Goal: Information Seeking & Learning: Understand process/instructions

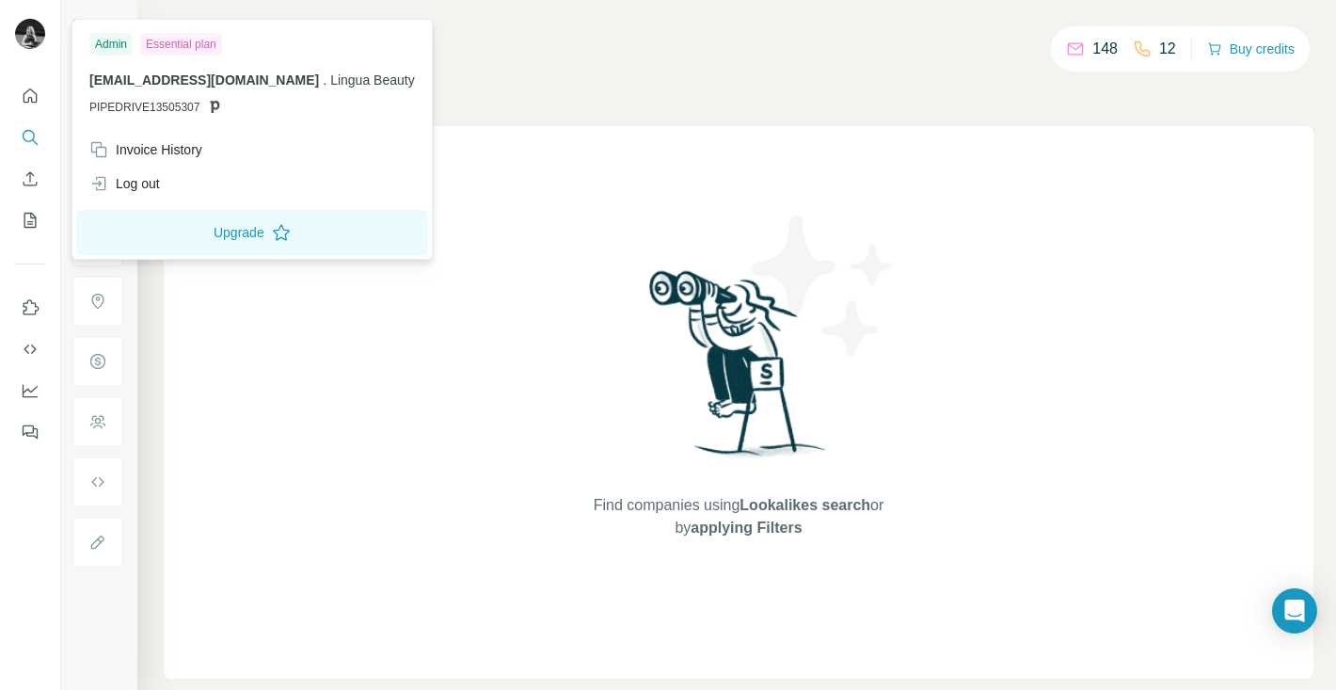
click at [36, 40] on img at bounding box center [30, 34] width 30 height 30
click at [161, 152] on div "Invoice History" at bounding box center [145, 149] width 113 height 19
click at [302, 519] on div "Find companies using Lookalikes search or by applying Filters" at bounding box center [739, 402] width 1150 height 552
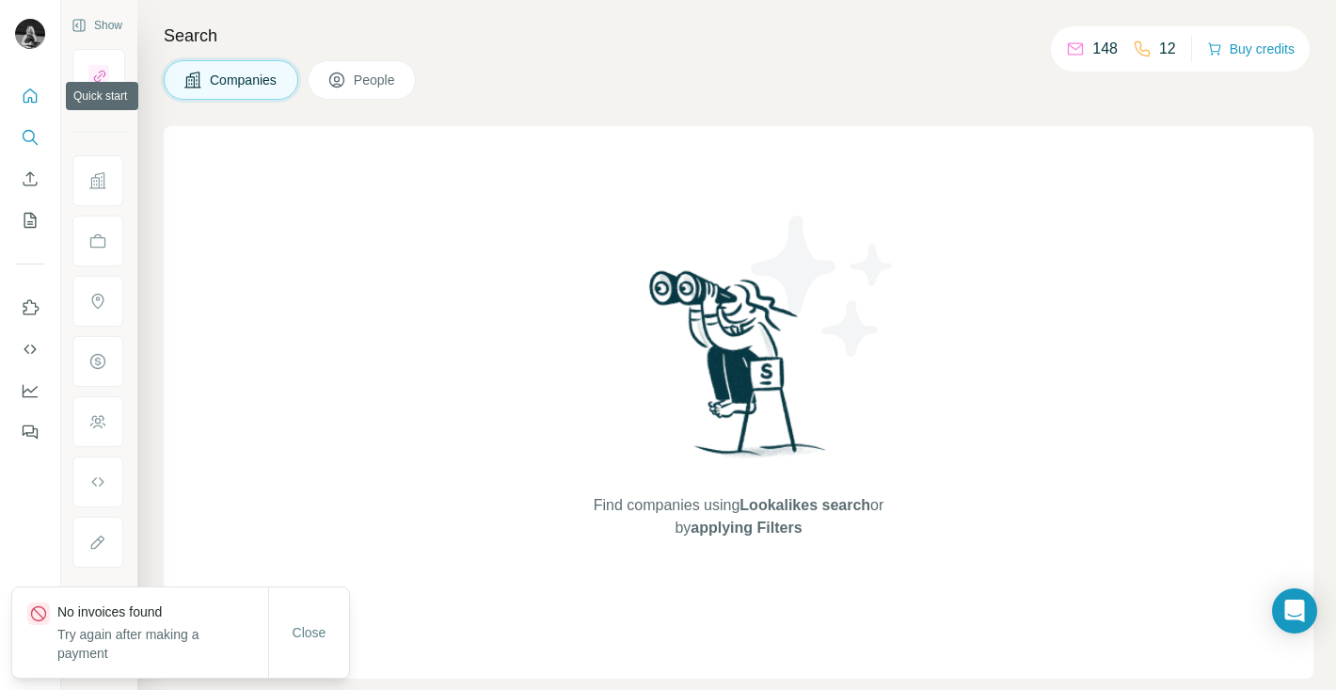
click at [33, 92] on icon "Quick start" at bounding box center [30, 96] width 19 height 19
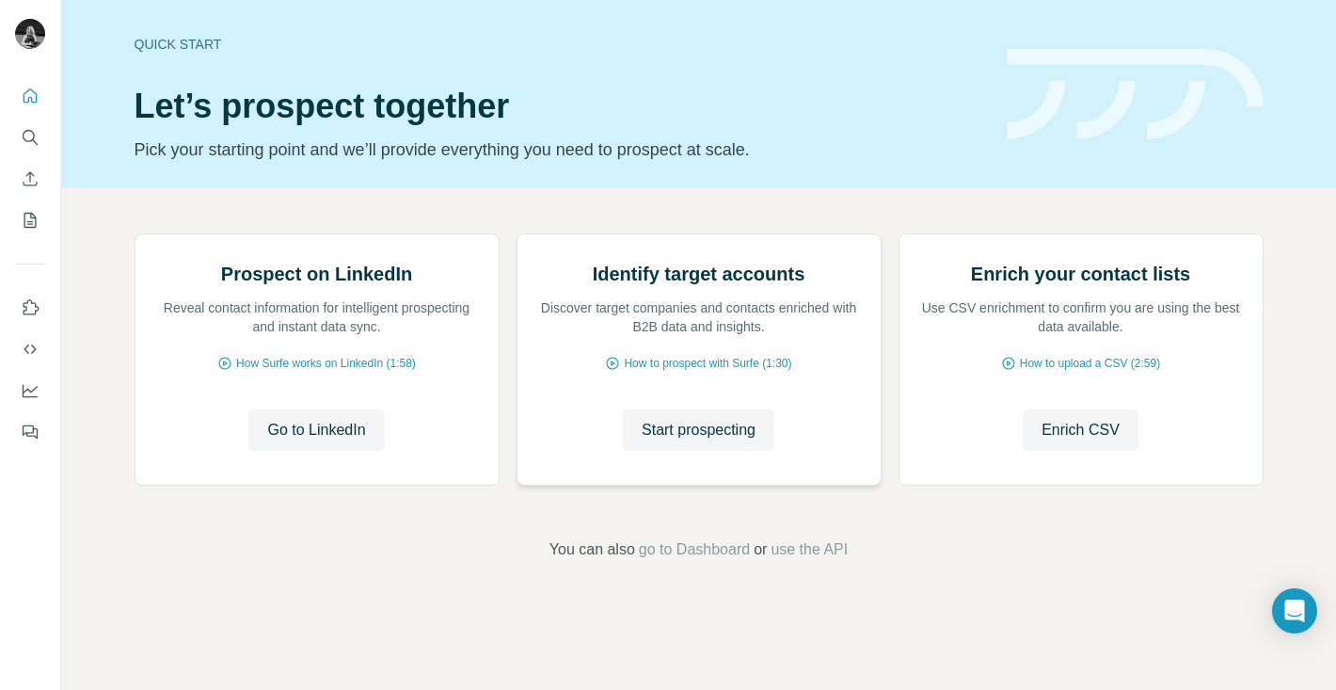
scroll to position [119, 0]
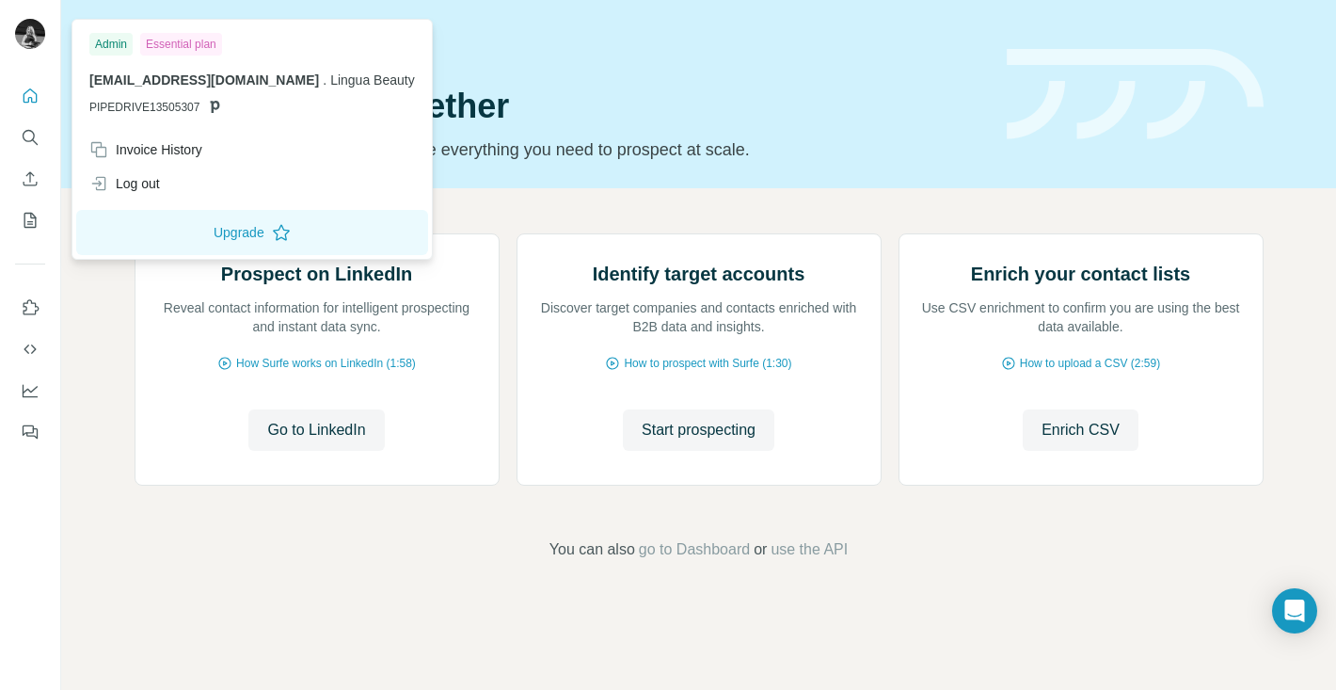
click at [32, 26] on img at bounding box center [30, 34] width 30 height 30
click at [330, 81] on span "Lingua Beauty" at bounding box center [372, 79] width 85 height 15
click at [175, 104] on span "PIPEDRIVE13505307" at bounding box center [144, 107] width 110 height 17
click at [128, 346] on div "Prospect on LinkedIn Reveal contact information for intelligent prospecting and…" at bounding box center [698, 397] width 1275 height 418
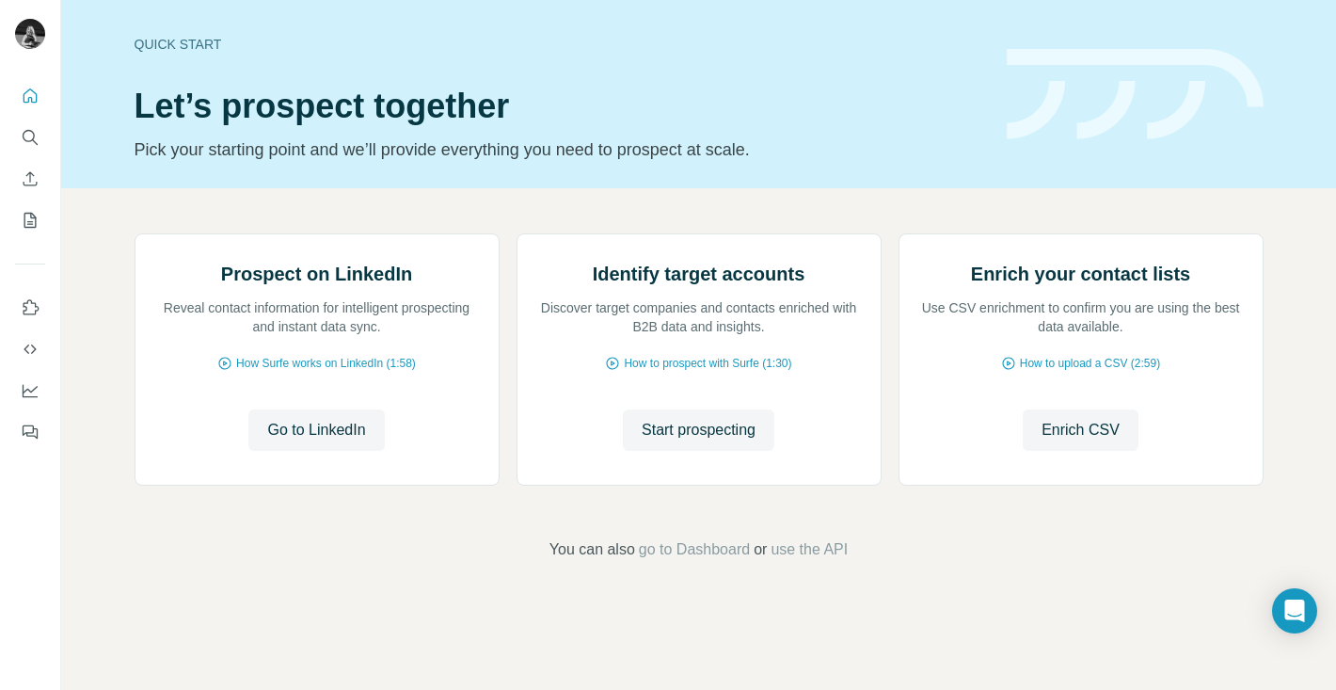
click at [1258, 606] on div "Prospect on LinkedIn Reveal contact information for intelligent prospecting and…" at bounding box center [698, 397] width 1275 height 418
click at [1278, 607] on div "Open Intercom Messenger" at bounding box center [1295, 611] width 50 height 50
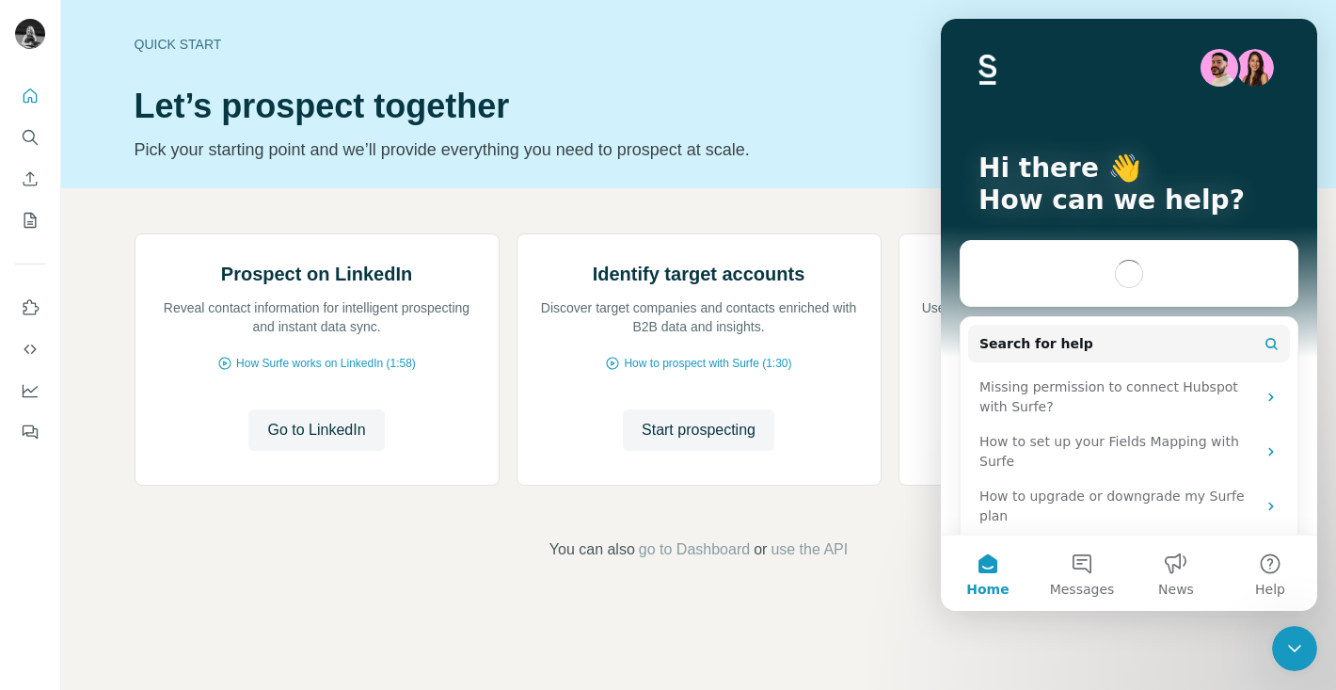
scroll to position [0, 0]
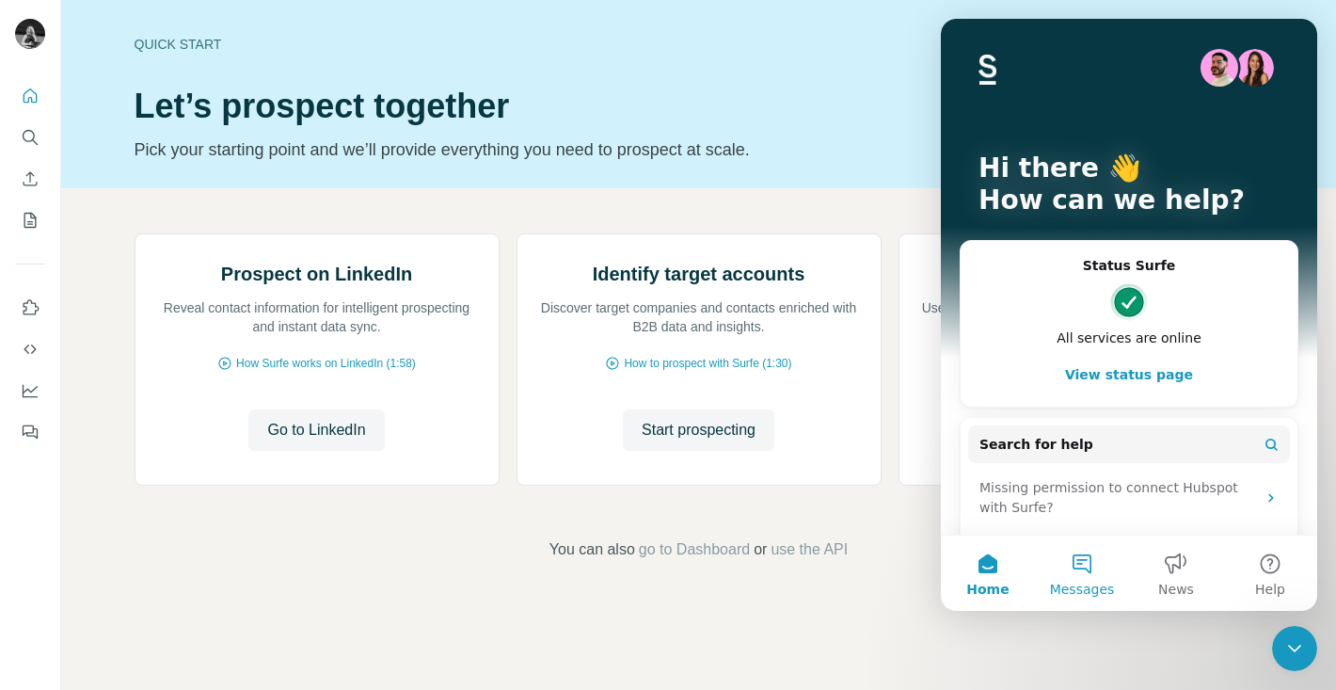
click at [1083, 586] on span "Messages" at bounding box center [1082, 588] width 65 height 13
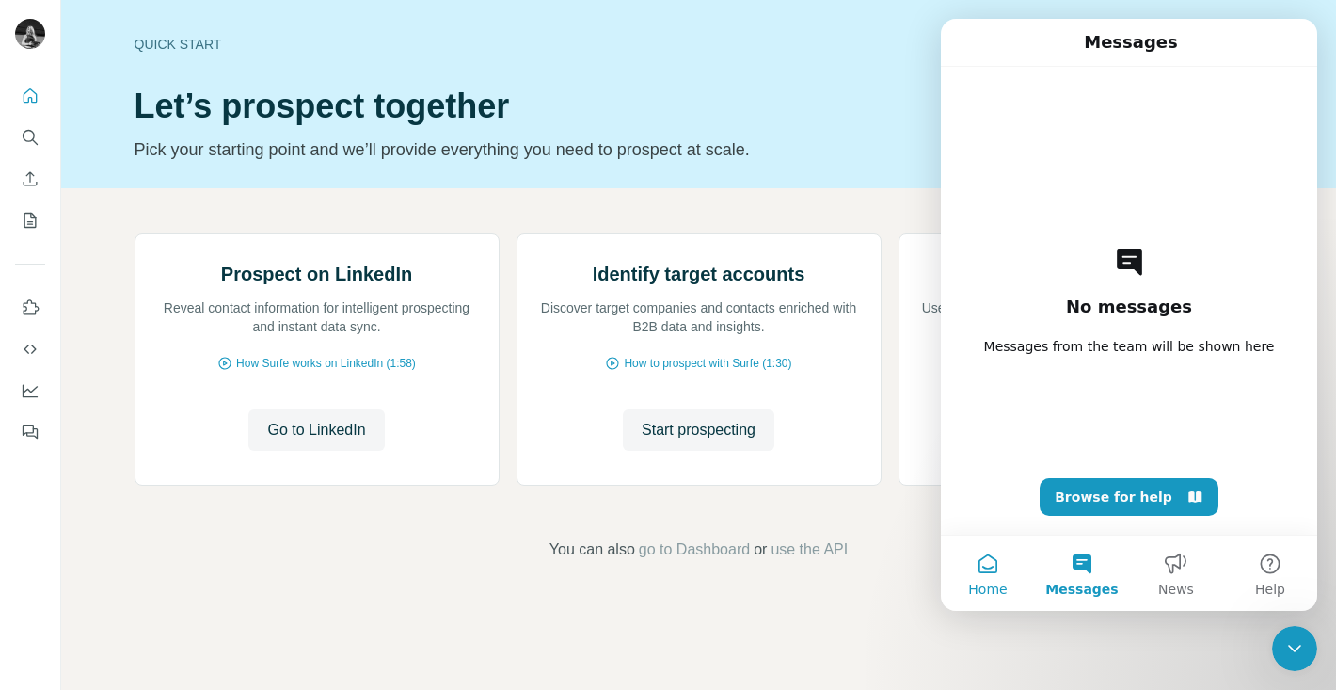
click at [995, 576] on button "Home" at bounding box center [988, 572] width 94 height 75
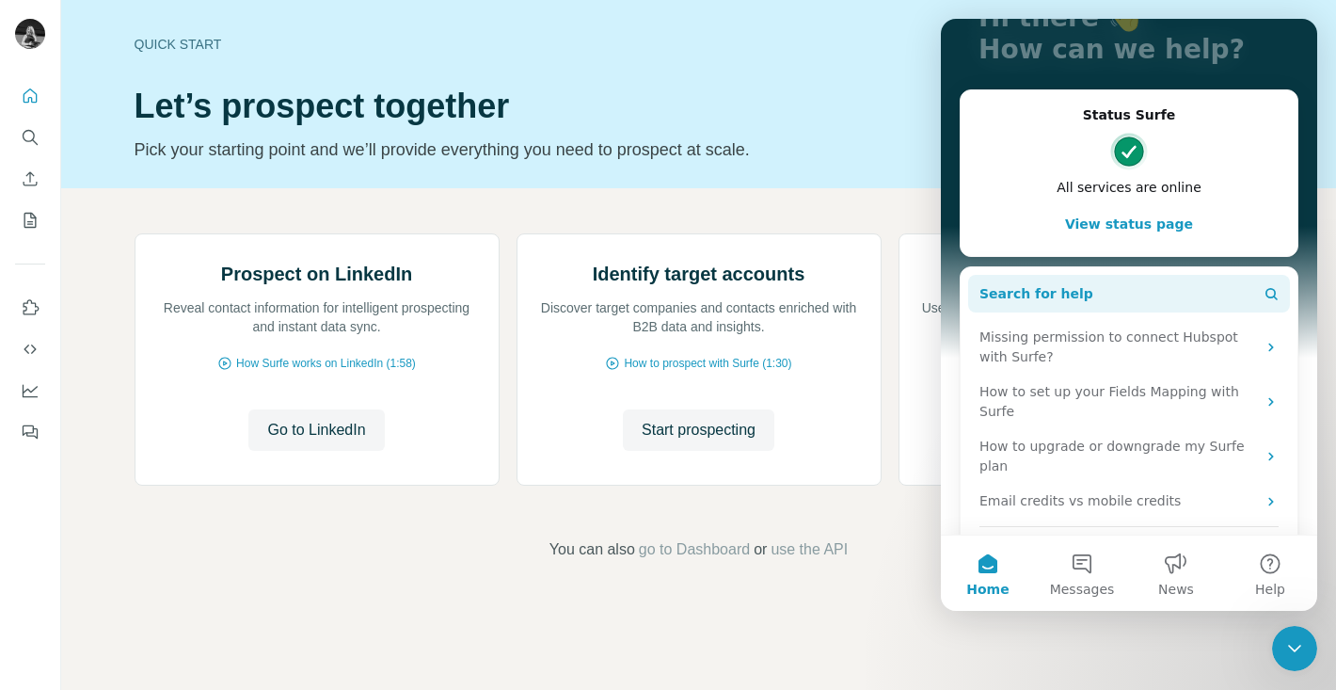
scroll to position [167, 0]
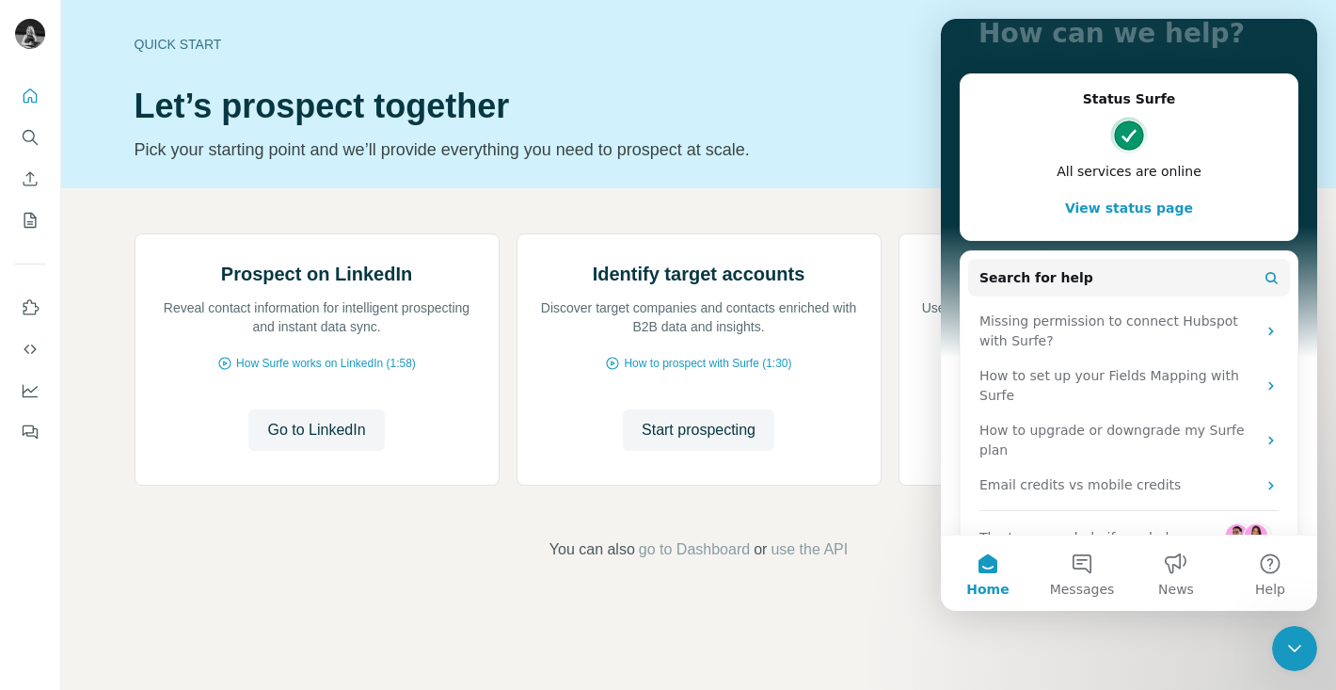
click at [1241, 522] on div "Intercom messenger" at bounding box center [1239, 537] width 30 height 30
click at [1161, 277] on button "Search for help" at bounding box center [1129, 278] width 322 height 38
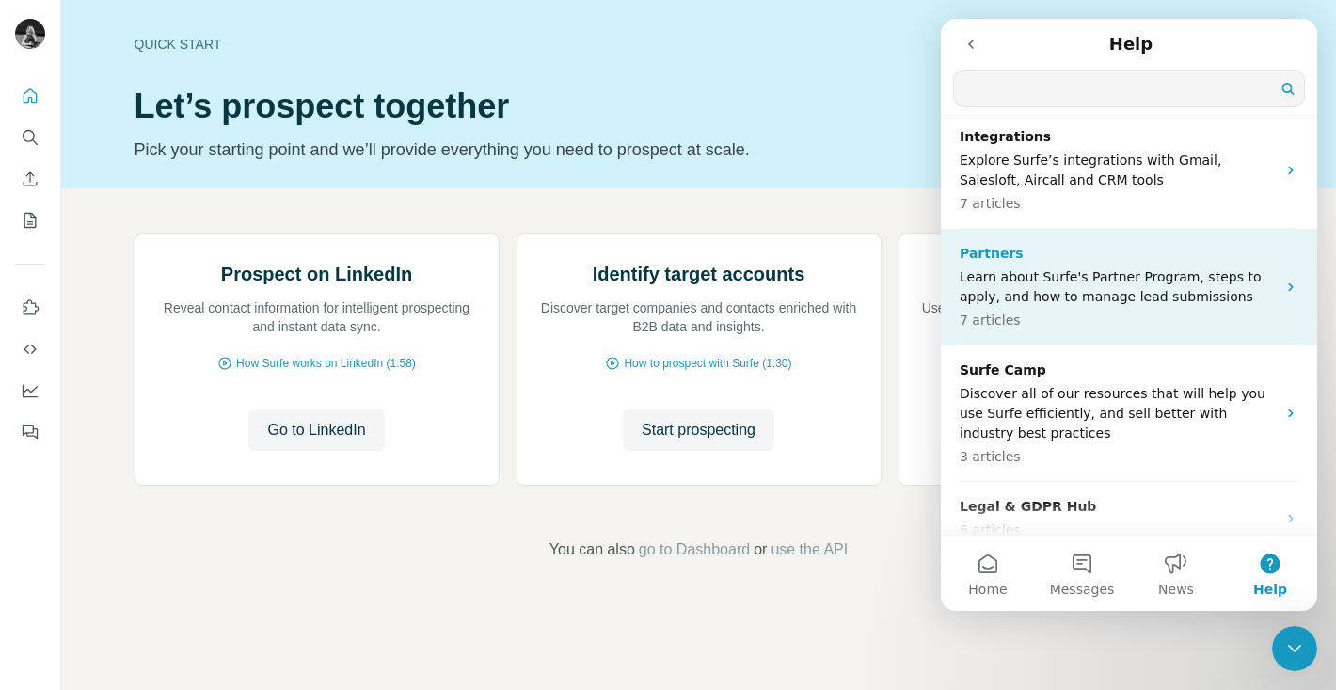
scroll to position [0, 0]
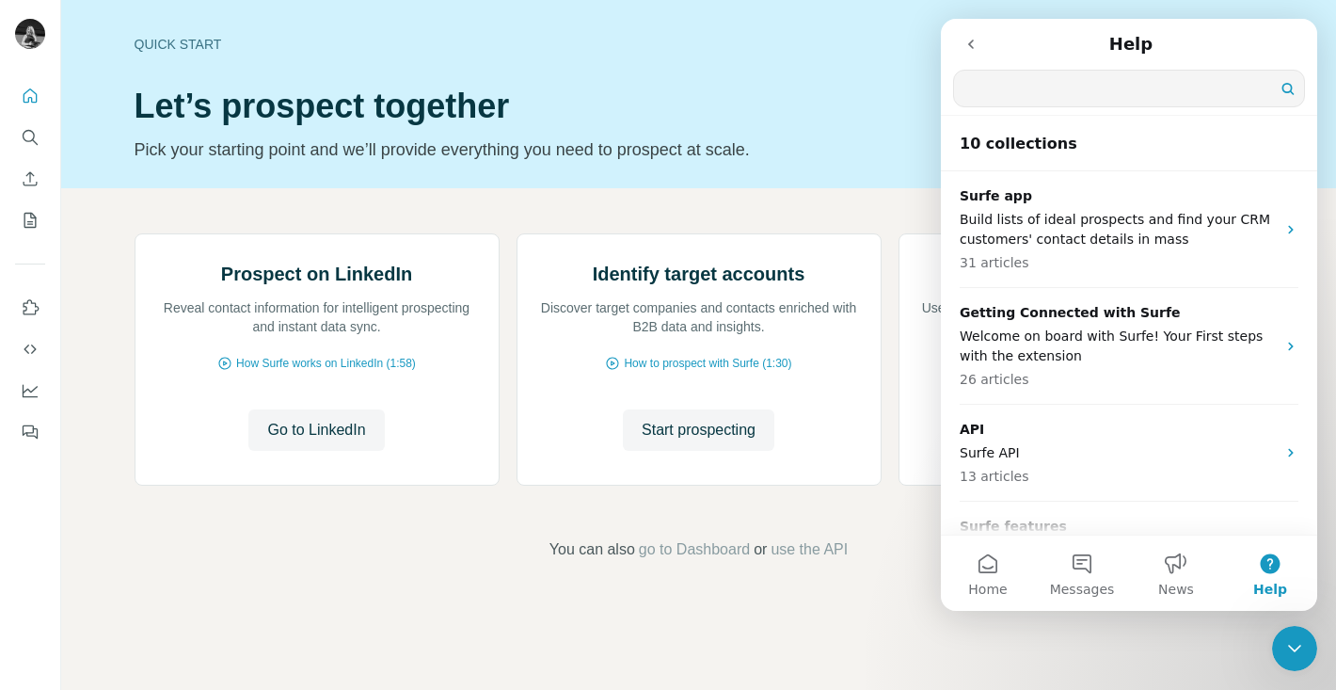
click at [980, 46] on button "go back" at bounding box center [971, 44] width 36 height 36
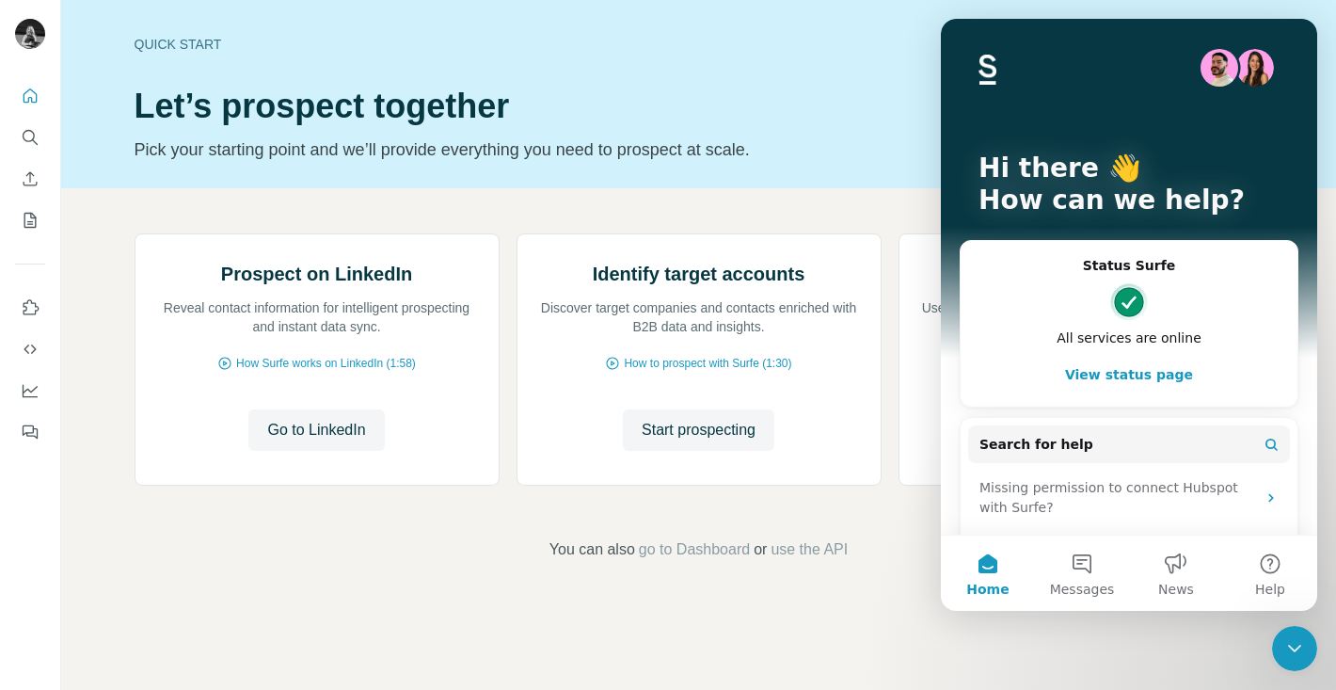
click at [1242, 66] on img "Intercom messenger" at bounding box center [1255, 68] width 38 height 38
click at [1149, 367] on button "View status page" at bounding box center [1128, 375] width 299 height 38
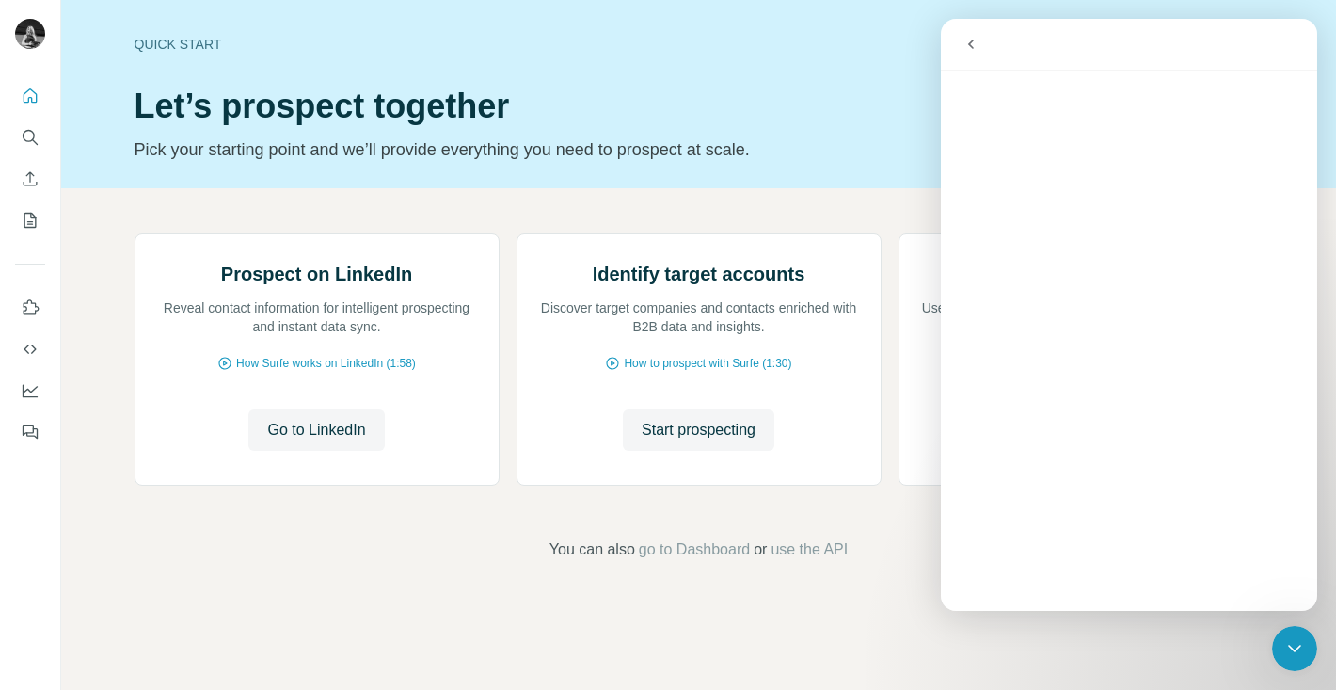
click at [975, 60] on button "go back" at bounding box center [971, 44] width 36 height 36
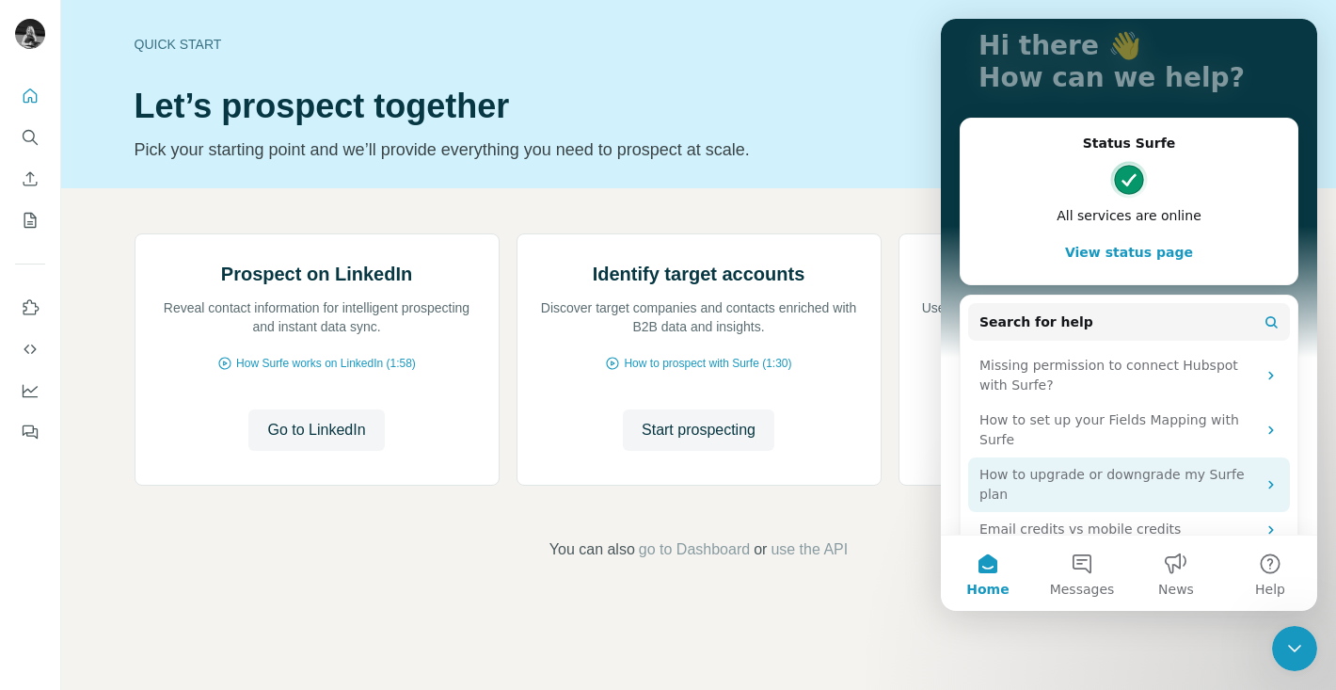
scroll to position [167, 0]
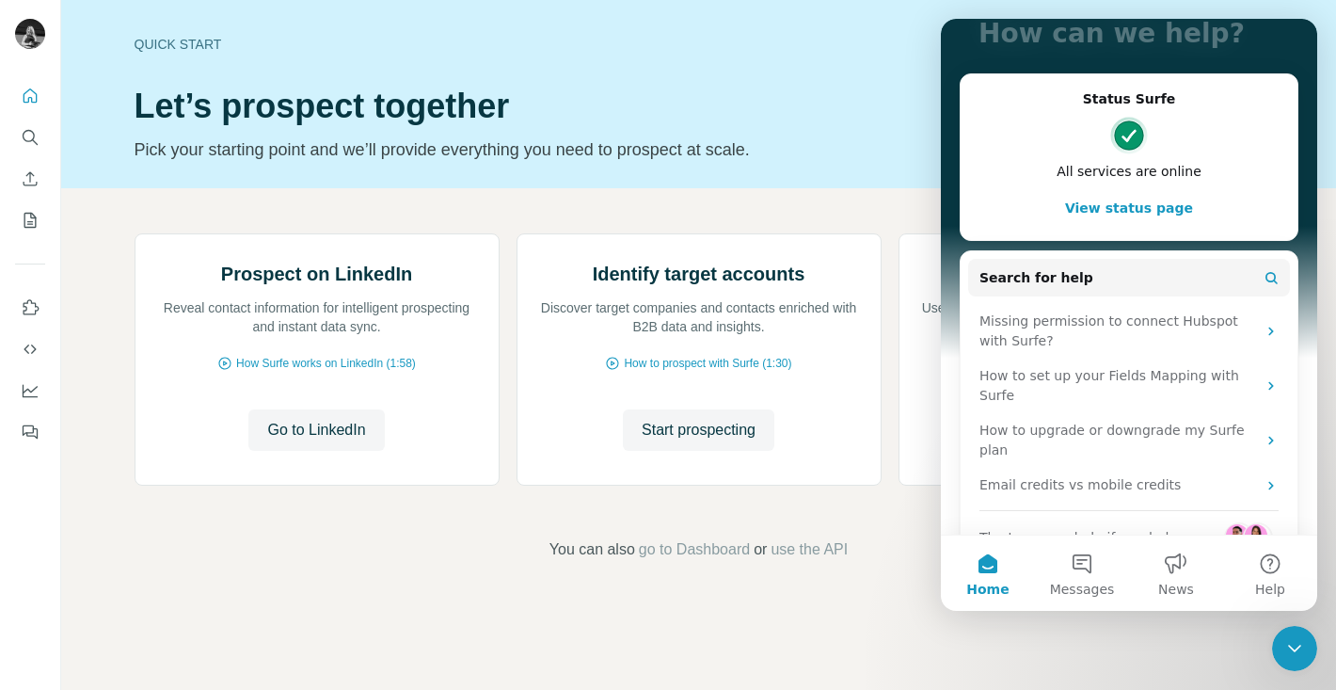
click at [1108, 528] on span "The team can help if needed" at bounding box center [1073, 538] width 189 height 20
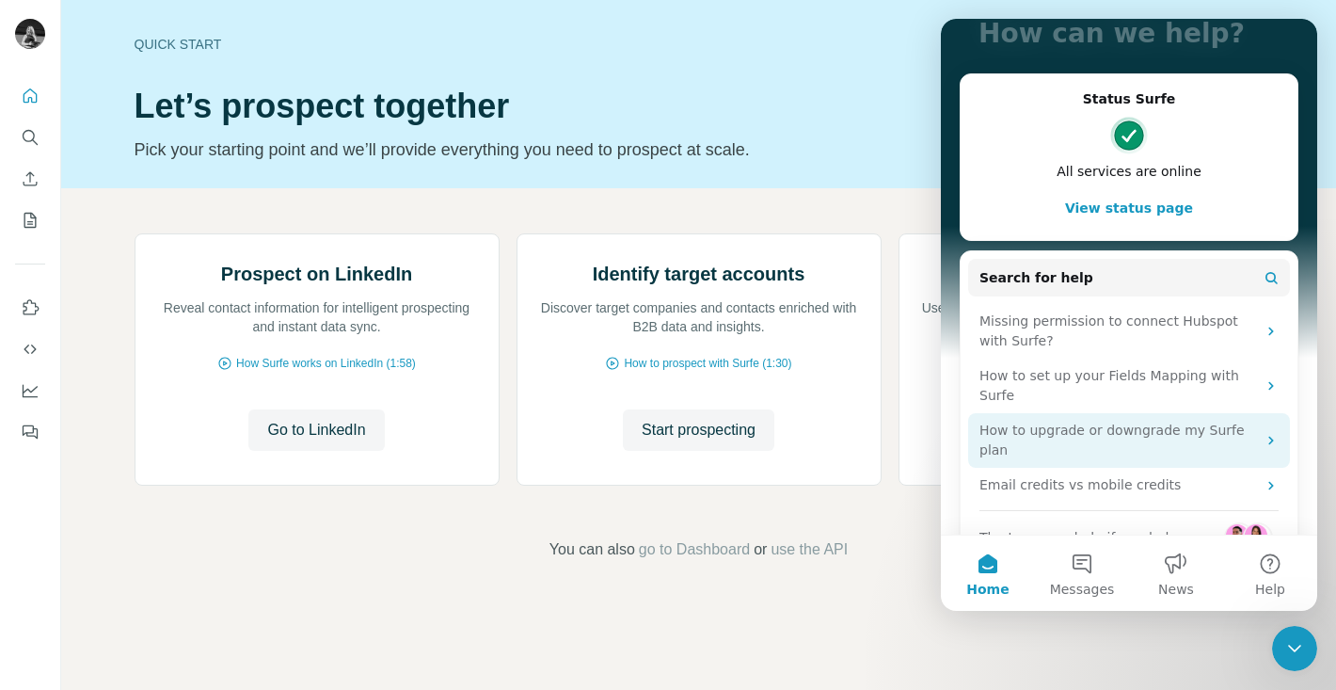
click at [1213, 421] on div "How to upgrade or downgrade my Surfe plan" at bounding box center [1117, 441] width 277 height 40
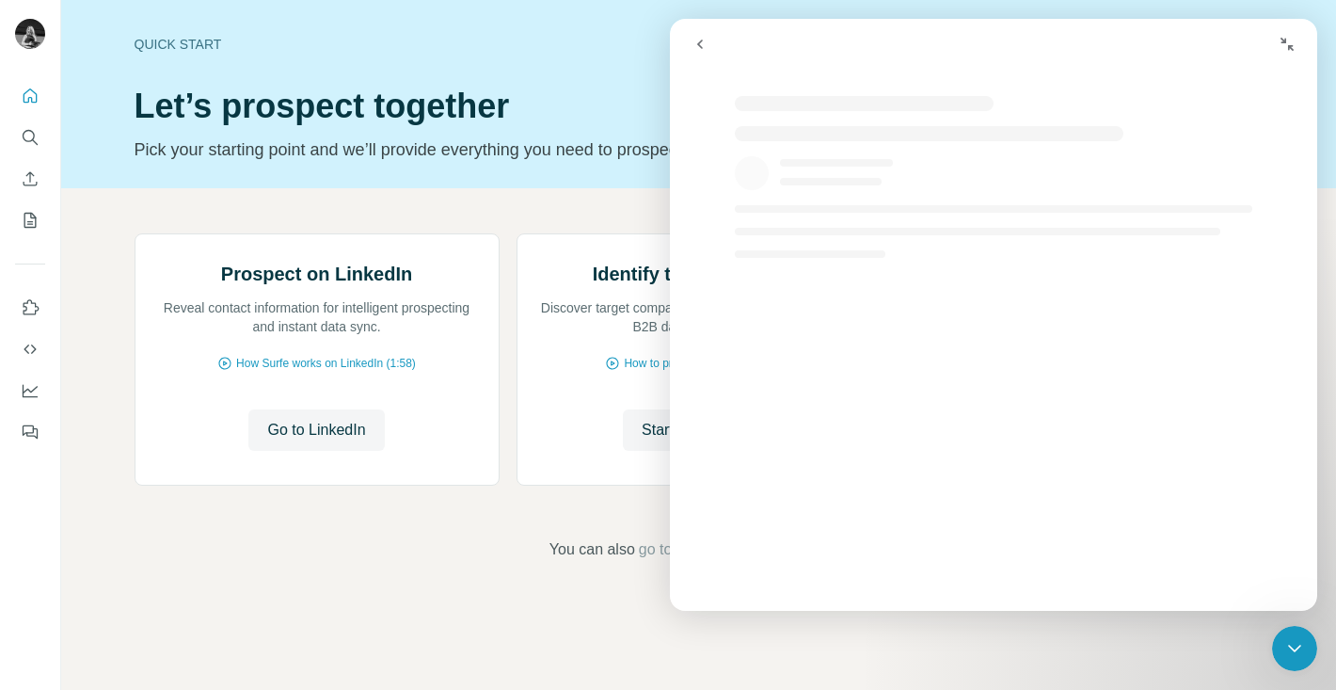
scroll to position [0, 0]
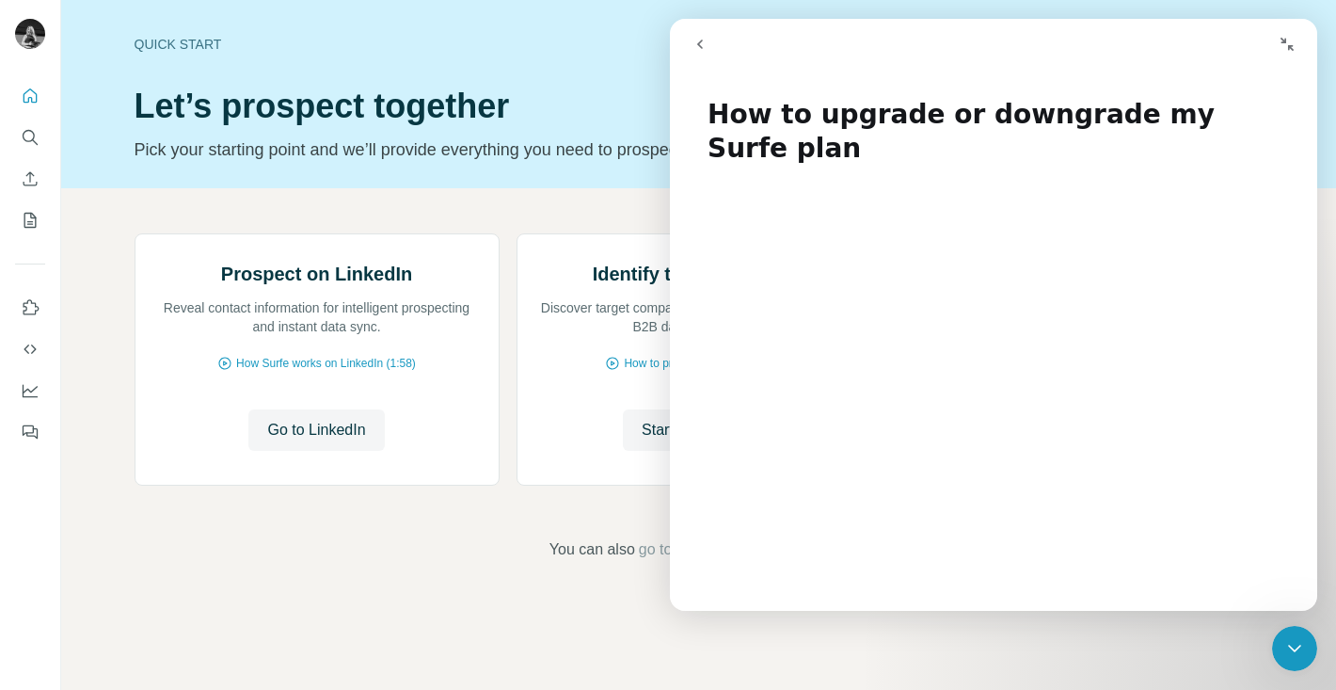
click at [1294, 637] on icon "Close Intercom Messenger" at bounding box center [1294, 648] width 23 height 23
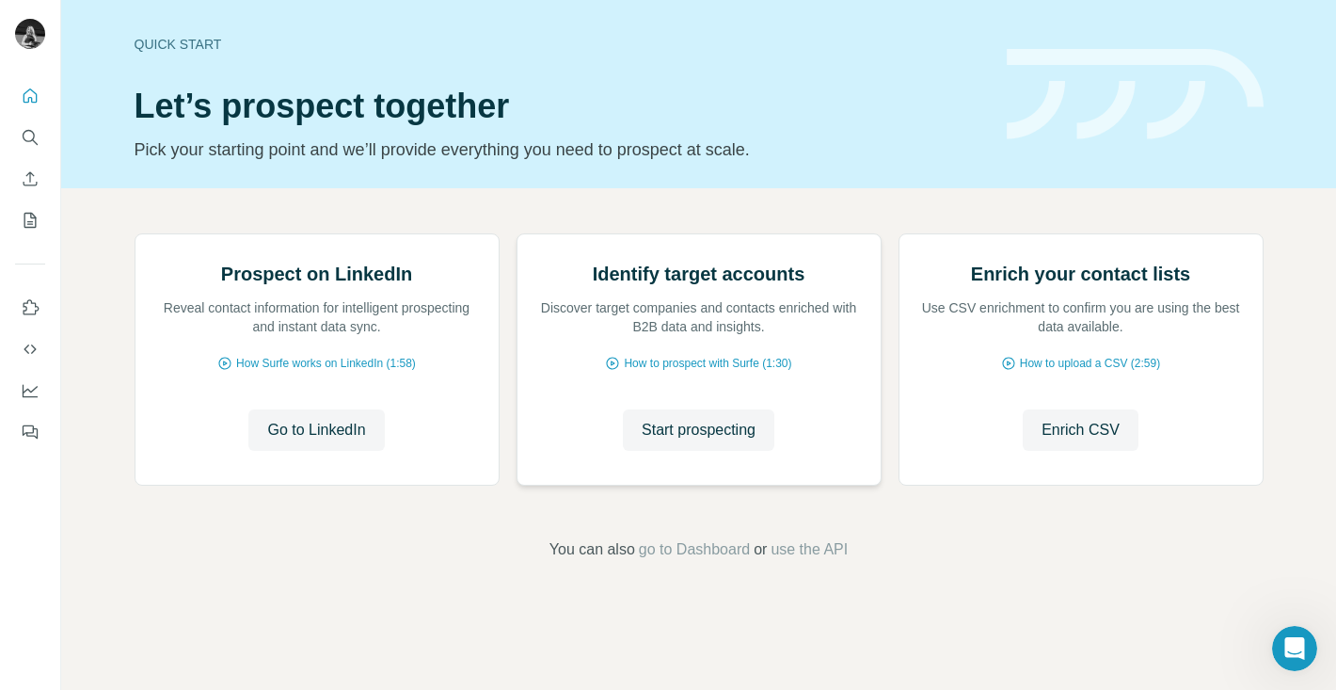
scroll to position [119, 0]
click at [1280, 628] on div at bounding box center [1294, 648] width 45 height 45
click at [1289, 651] on icon "Open Intercom Messenger" at bounding box center [1294, 648] width 13 height 15
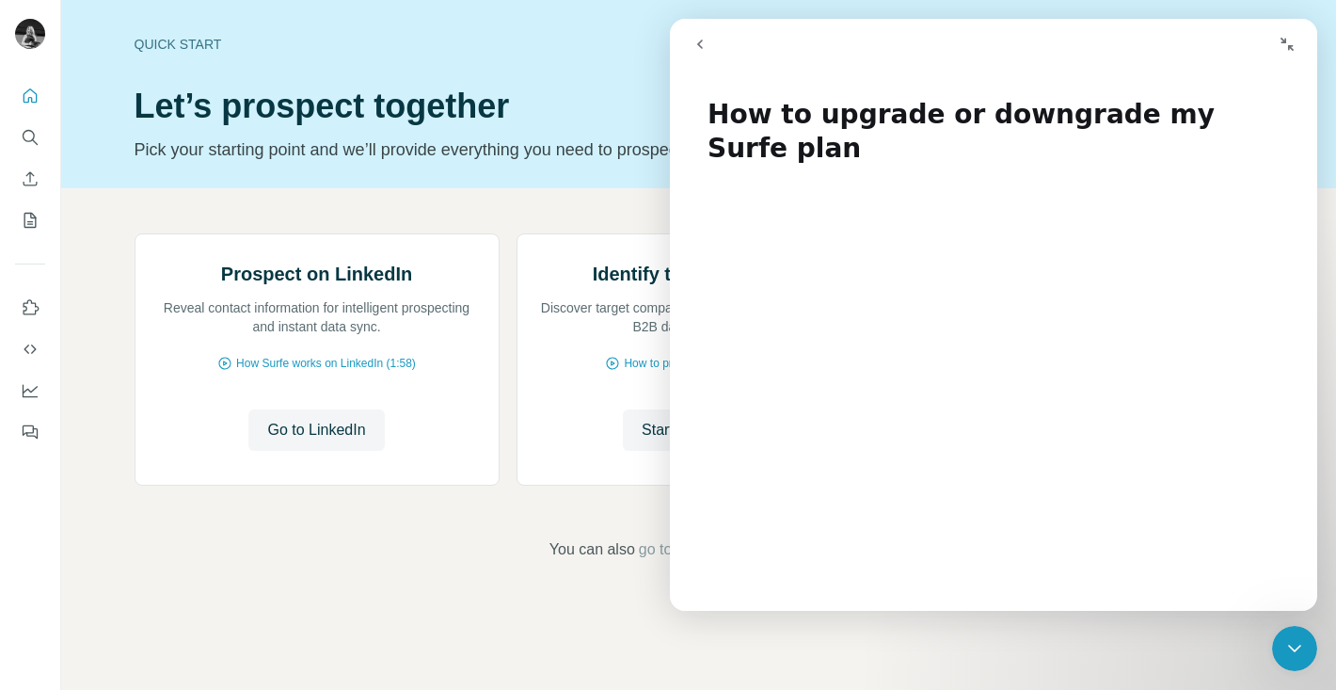
click at [663, 606] on div "Prospect on LinkedIn Reveal contact information for intelligent prospecting and…" at bounding box center [698, 397] width 1275 height 418
click at [685, 561] on span "go to Dashboard" at bounding box center [694, 549] width 111 height 23
